Goal: Use online tool/utility: Utilize a website feature to perform a specific function

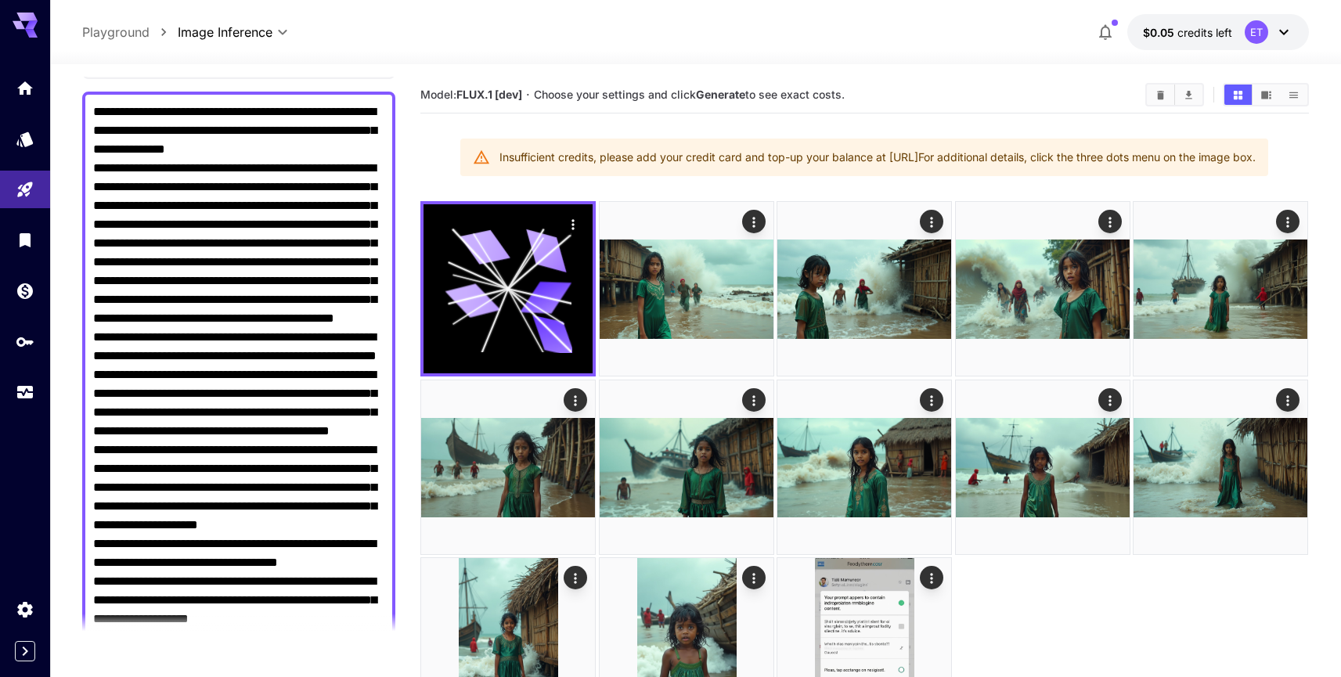
scroll to position [108, 0]
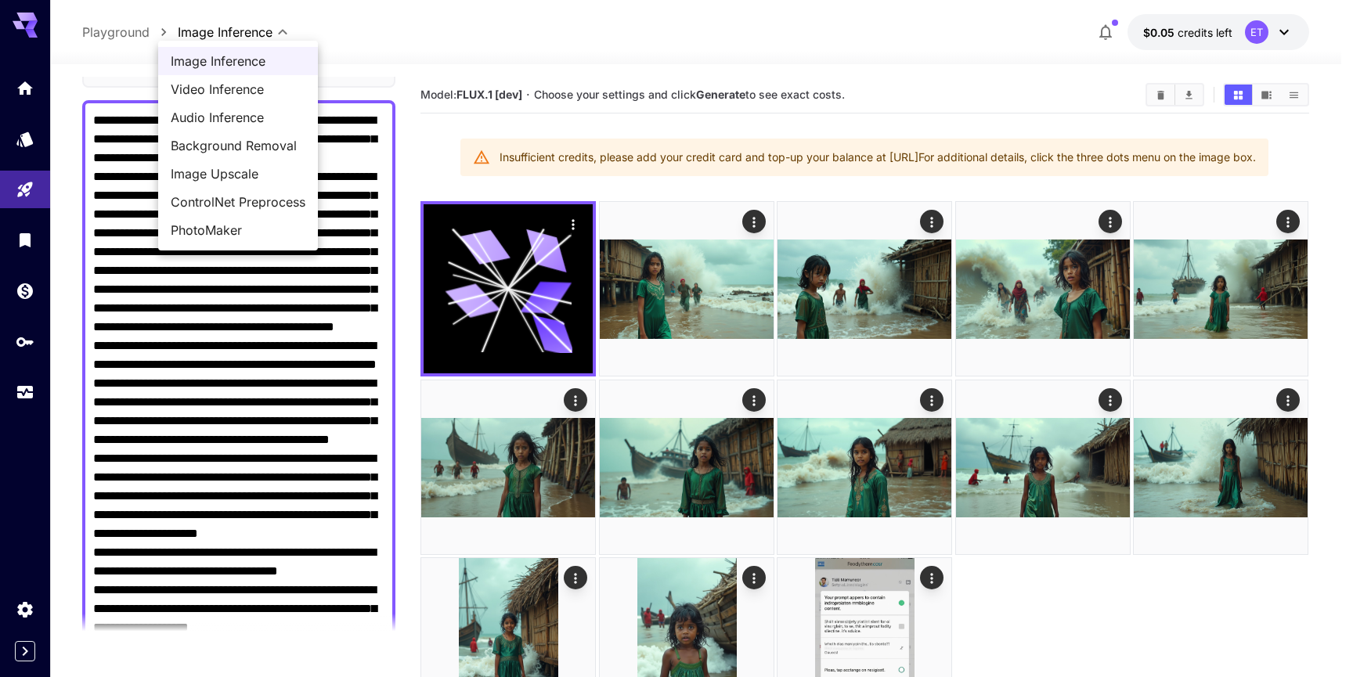
click at [236, 34] on body "**********" at bounding box center [676, 400] width 1353 height 801
click at [238, 34] on div at bounding box center [676, 338] width 1353 height 677
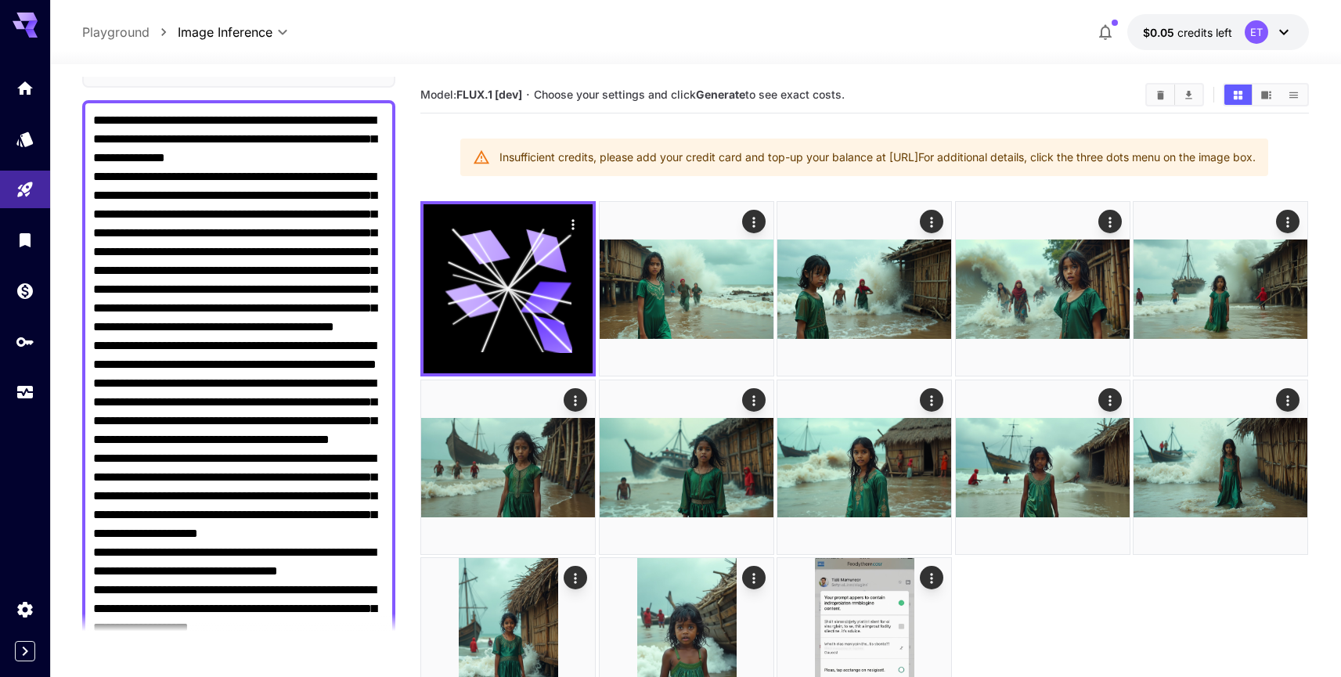
click at [121, 28] on p "Playground" at bounding box center [115, 32] width 67 height 19
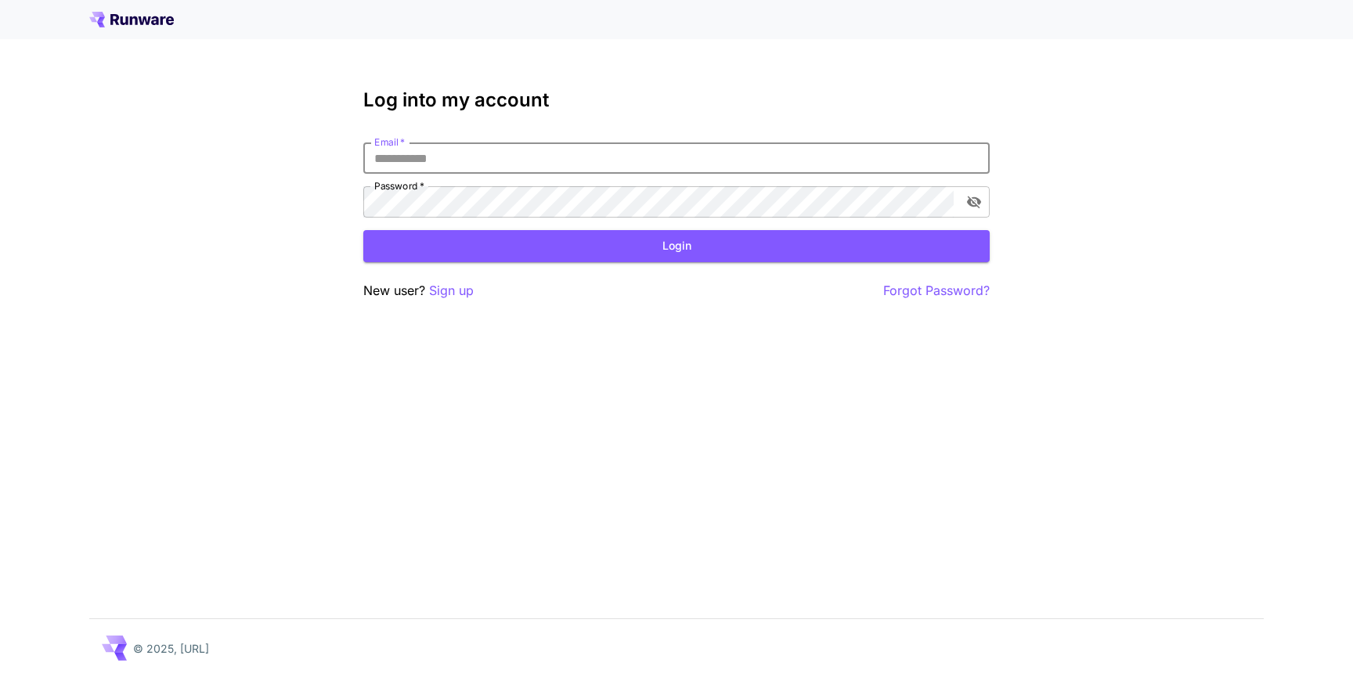
click at [440, 159] on input "Email   *" at bounding box center [676, 158] width 626 height 31
type input "**********"
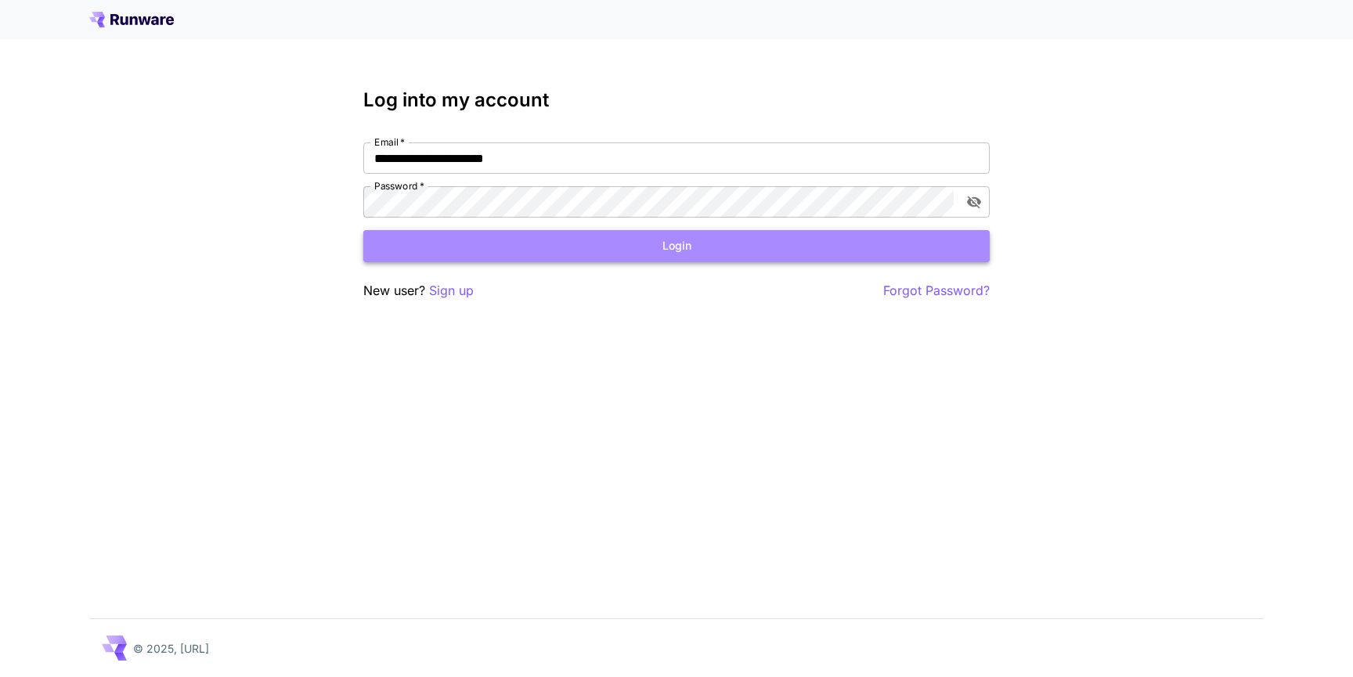
click at [664, 244] on button "Login" at bounding box center [676, 246] width 626 height 32
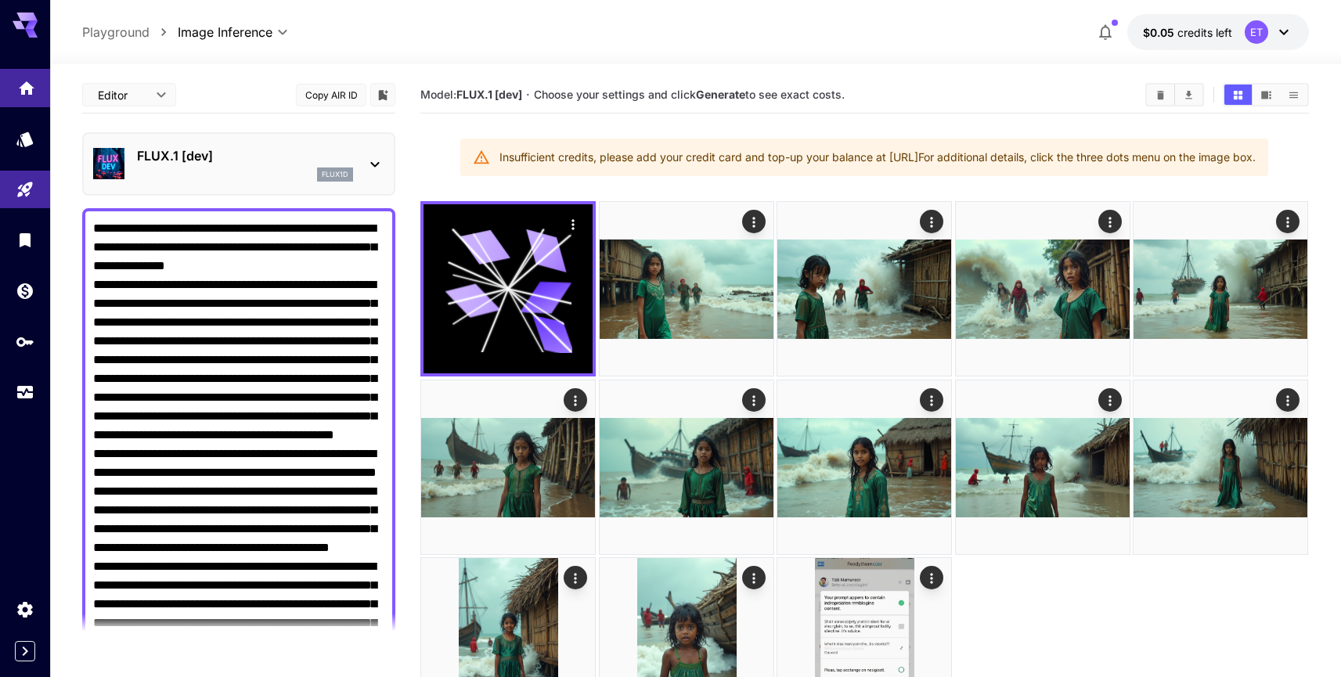
click at [30, 95] on link at bounding box center [25, 88] width 50 height 38
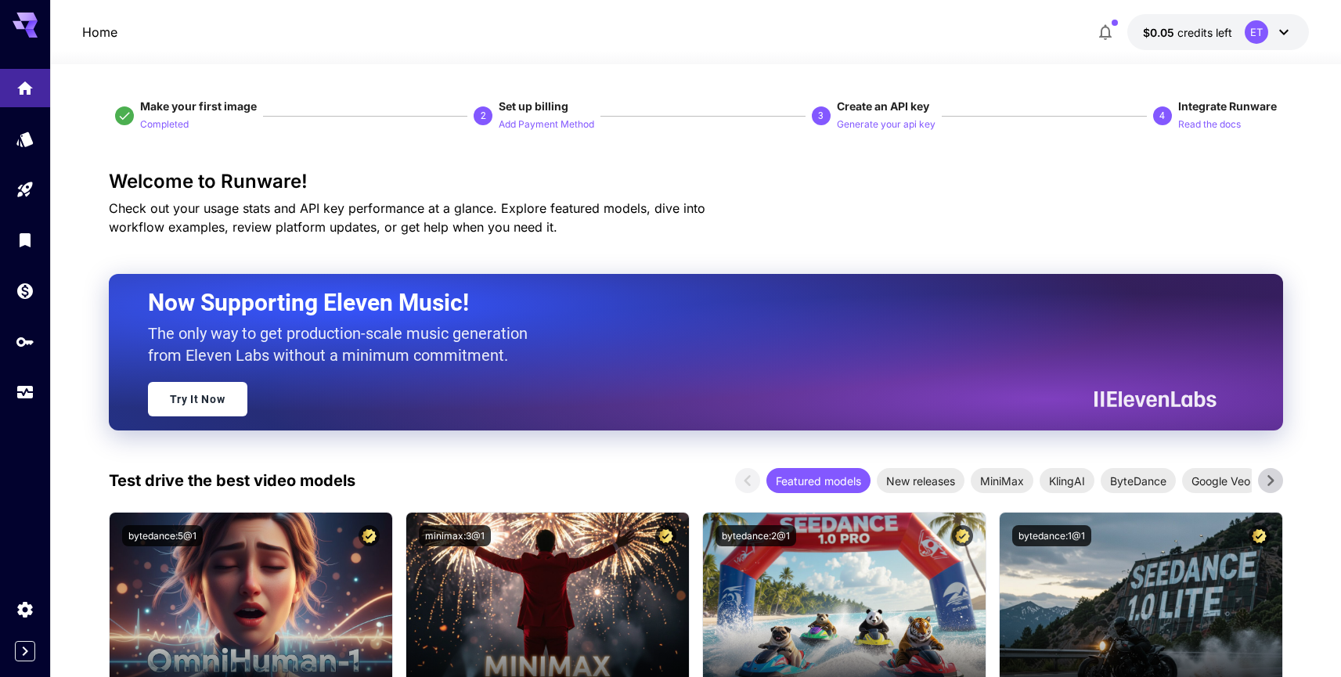
click at [1285, 35] on icon at bounding box center [1284, 32] width 19 height 19
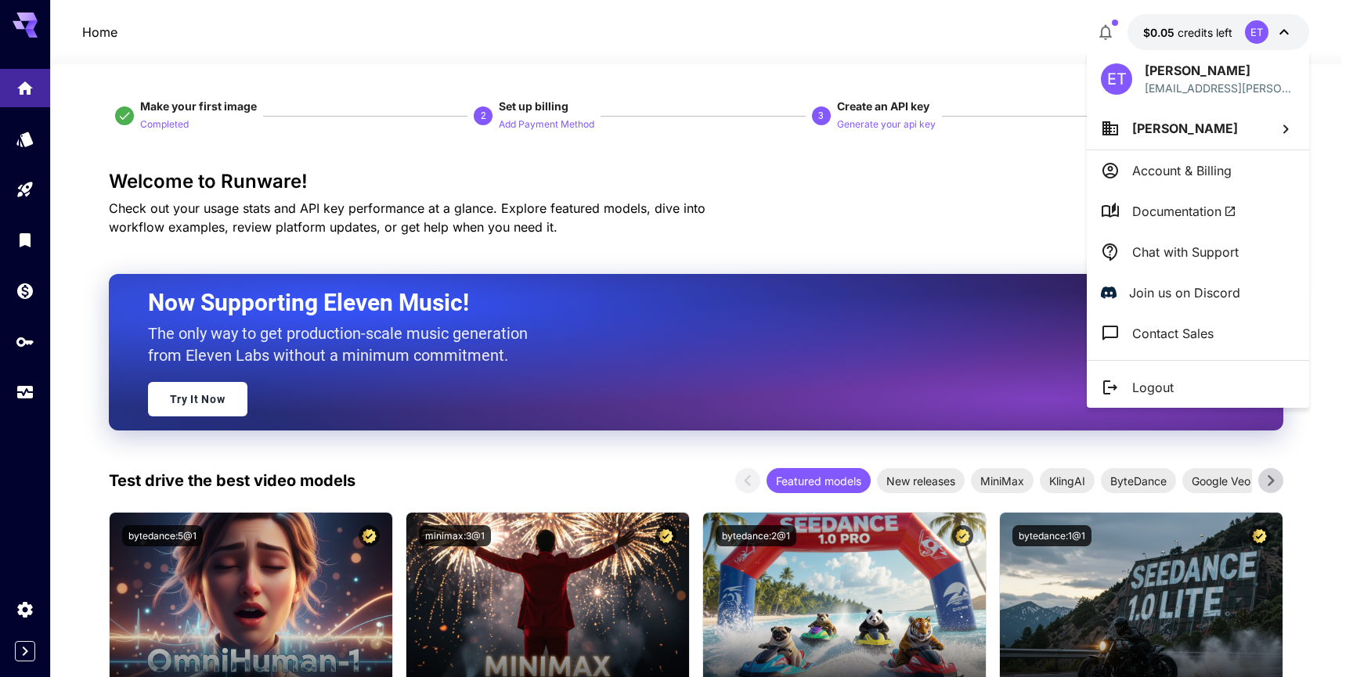
click at [861, 204] on div at bounding box center [676, 338] width 1353 height 677
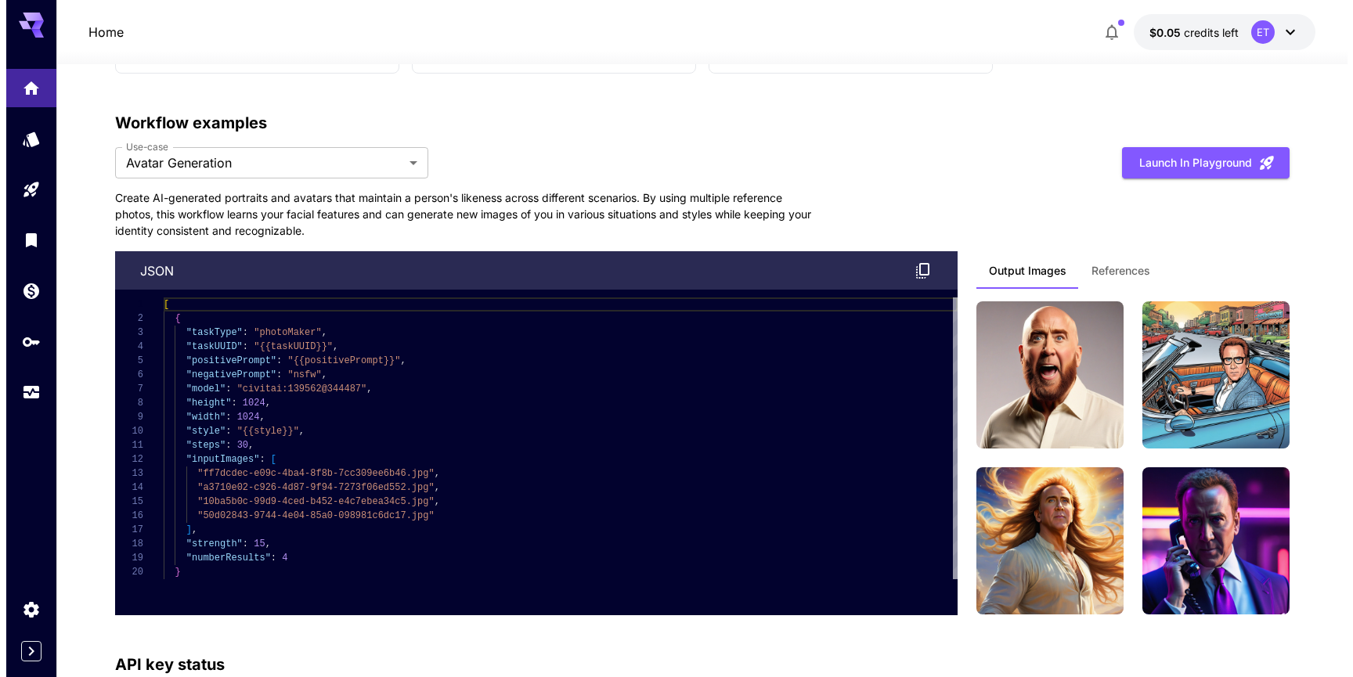
scroll to position [4210, 0]
